Goal: Information Seeking & Learning: Learn about a topic

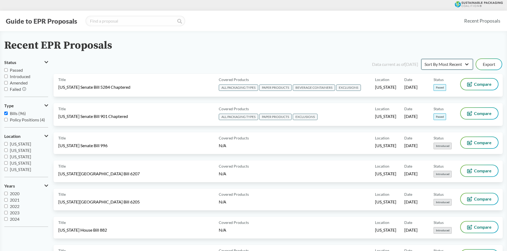
click at [467, 64] on select "Sort By Most Recent Sort By Status" at bounding box center [447, 64] width 52 height 11
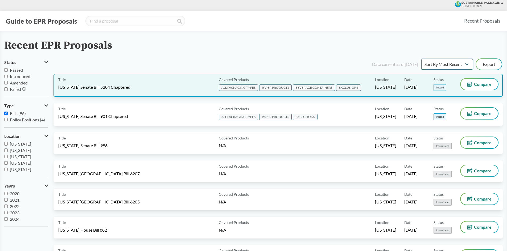
select select "Sort By Status"
click at [421, 59] on select "Sort By Most Recent Sort By Status" at bounding box center [447, 64] width 52 height 11
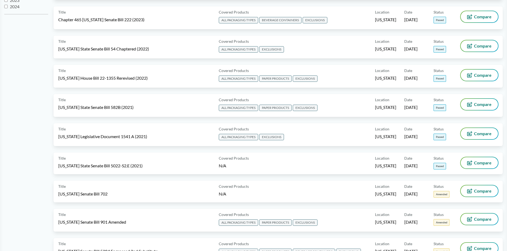
scroll to position [266, 0]
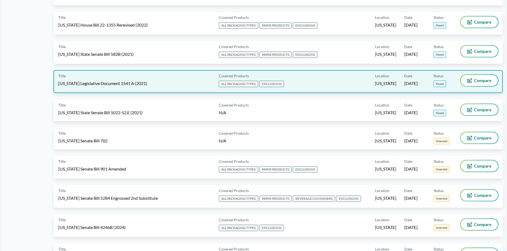
drag, startPoint x: 302, startPoint y: 80, endPoint x: 186, endPoint y: 85, distance: 116.1
click at [186, 85] on div "Title Maine Legislative Document 1541 A (2021)" at bounding box center [137, 81] width 158 height 13
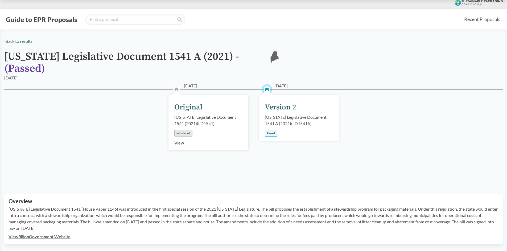
scroll to position [133, 0]
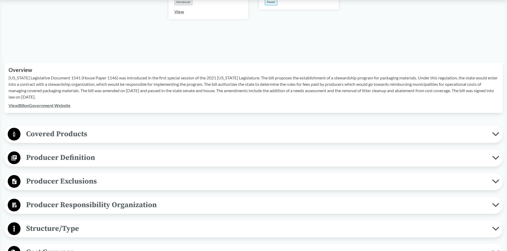
click at [38, 103] on link "View Bill on Government Website" at bounding box center [40, 105] width 62 height 5
click at [78, 128] on span "Covered Products" at bounding box center [255, 134] width 471 height 12
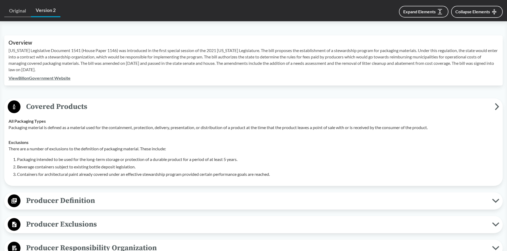
scroll to position [186, 0]
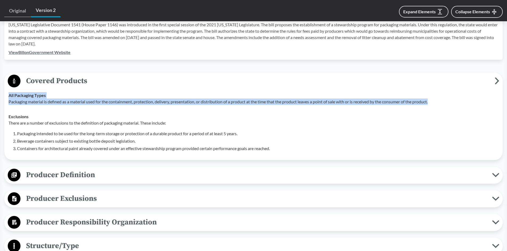
drag, startPoint x: 442, startPoint y: 94, endPoint x: 3, endPoint y: 91, distance: 439.0
click at [3, 91] on div "‹ Back to results Maine Legislative Document 1541 A (2021) - ( Passed ) ME 06/1…" at bounding box center [253, 196] width 507 height 686
copy tbody "All Packaging Types Packaging material is defined as a material used for the co…"
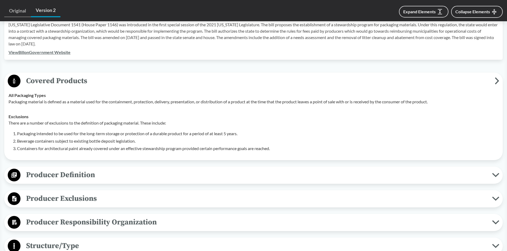
click at [63, 138] on li "Beverage containers subject to existing bottle deposit legislation." at bounding box center [257, 141] width 481 height 6
click at [217, 138] on li "Beverage containers subject to existing bottle deposit legislation." at bounding box center [257, 141] width 481 height 6
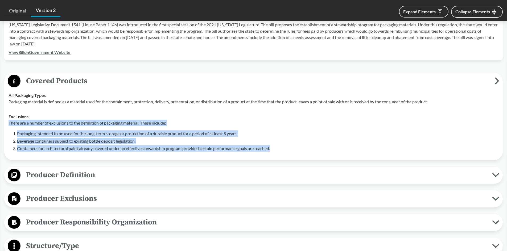
drag, startPoint x: 305, startPoint y: 142, endPoint x: 9, endPoint y: 117, distance: 297.5
click at [9, 120] on div "There are a number of exclusions to the definition of packaging material. These…" at bounding box center [254, 136] width 490 height 32
copy div "There are a number of exclusions to the definition of packaging material. These…"
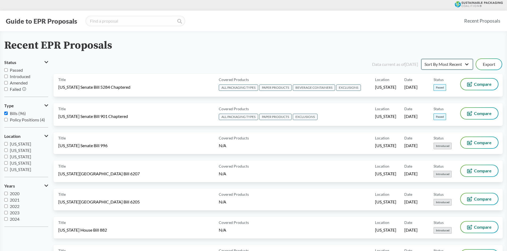
click at [452, 62] on select "Sort By Most Recent Sort By Status" at bounding box center [447, 64] width 52 height 11
select select "Sort By Status"
click at [421, 59] on select "Sort By Most Recent Sort By Status" at bounding box center [447, 64] width 52 height 11
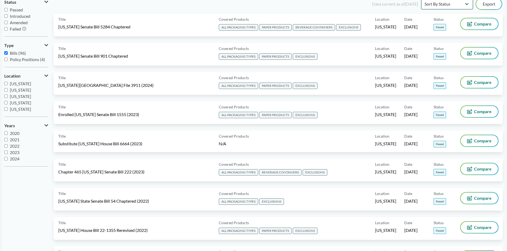
scroll to position [213, 0]
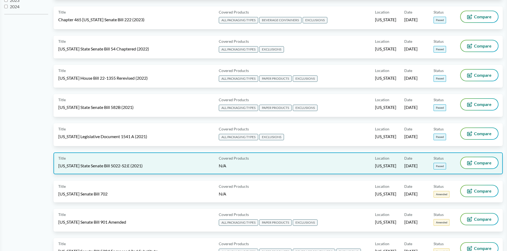
click at [277, 159] on div "Covered Products N/A" at bounding box center [296, 164] width 158 height 12
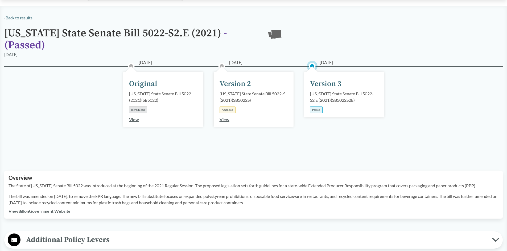
scroll to position [53, 0]
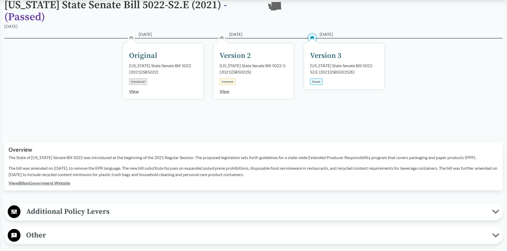
click at [39, 186] on div "View Bill on Government Website" at bounding box center [254, 183] width 490 height 6
click at [43, 184] on link "View Bill on Government Website" at bounding box center [40, 183] width 62 height 5
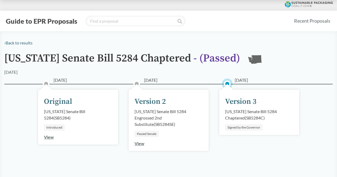
scroll to position [80, 0]
